Goal: Task Accomplishment & Management: Complete application form

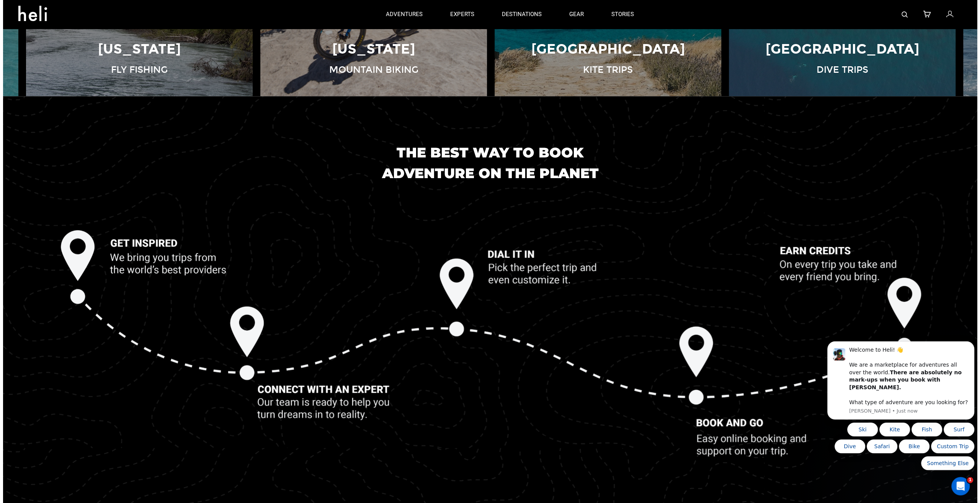
scroll to position [613, 0]
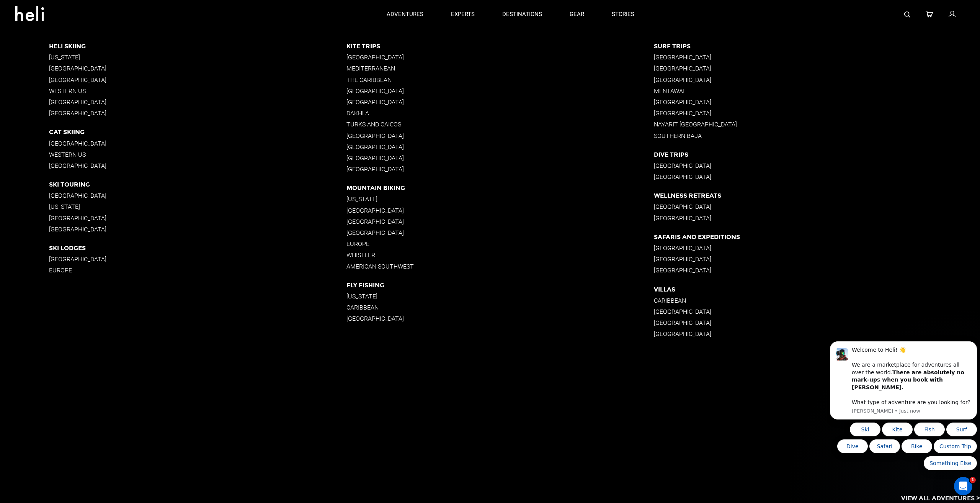
click at [359, 243] on p "Europe" at bounding box center [500, 243] width 307 height 7
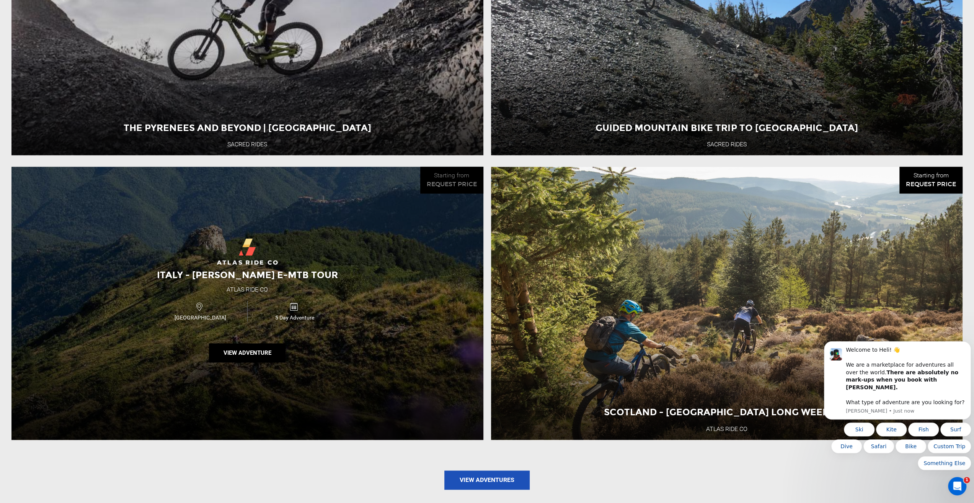
scroll to position [1110, 0]
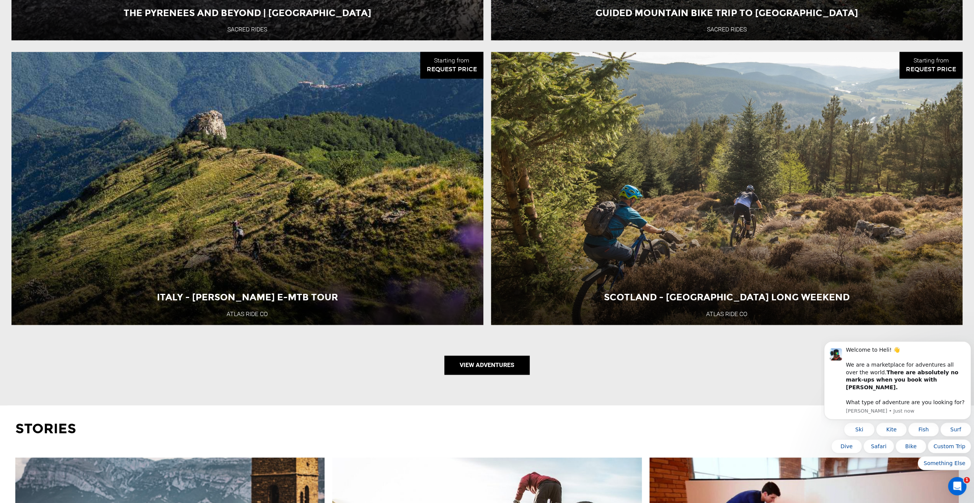
click at [492, 358] on link "View Adventures" at bounding box center [487, 364] width 85 height 19
type input "Mountain Biking"
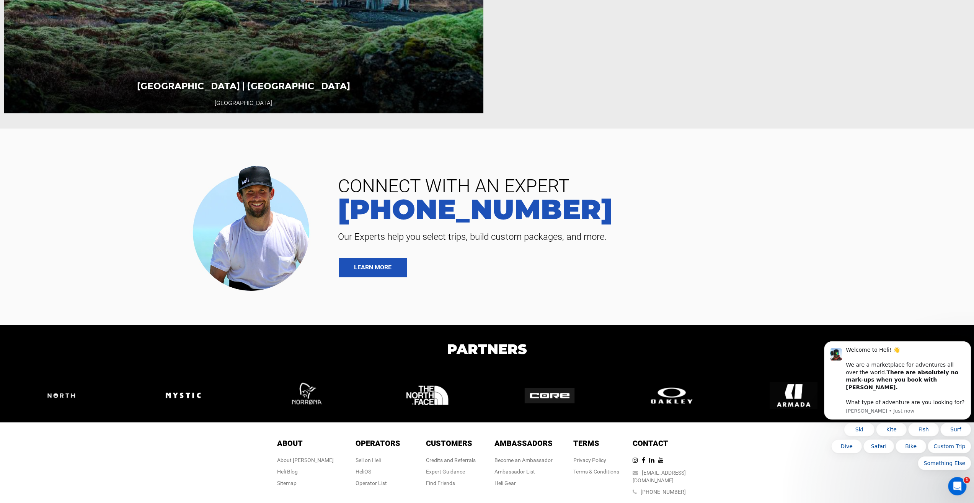
scroll to position [1457, 0]
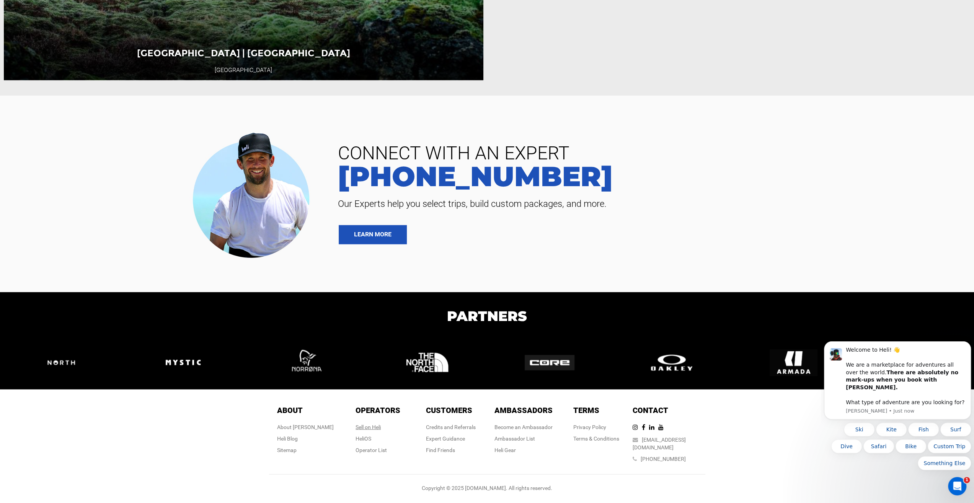
click at [380, 430] on div "Sell on Heli" at bounding box center [378, 427] width 45 height 8
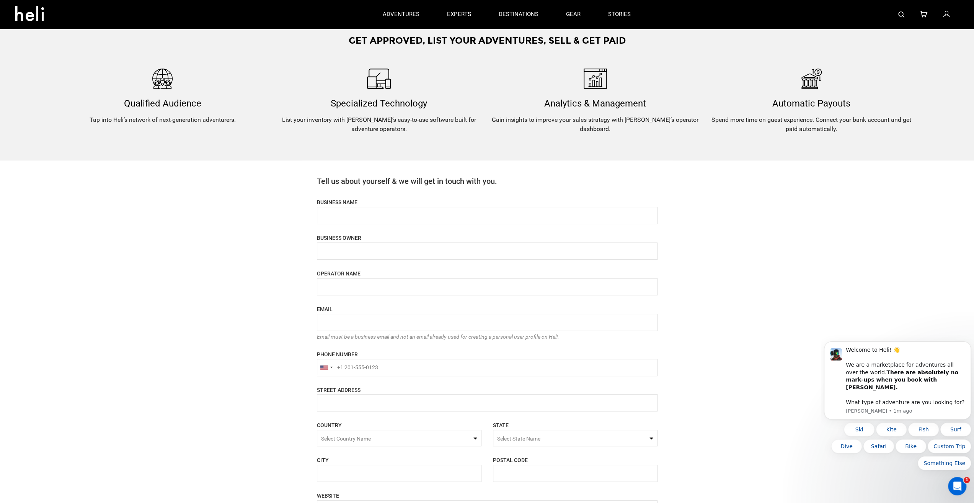
scroll to position [153, 0]
